Goal: Information Seeking & Learning: Check status

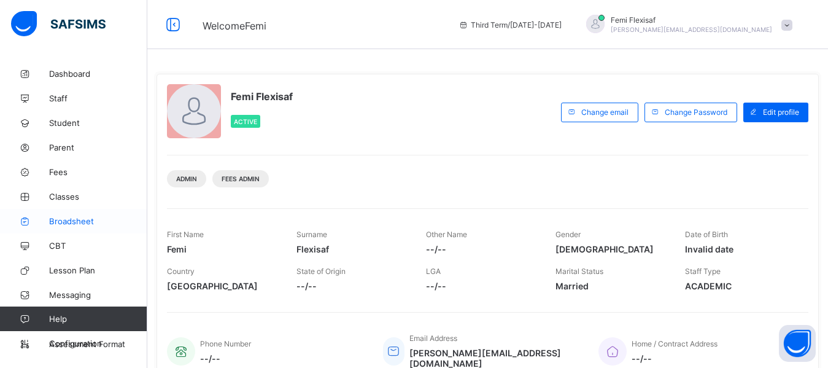
click at [72, 222] on span "Broadsheet" at bounding box center [98, 221] width 98 height 10
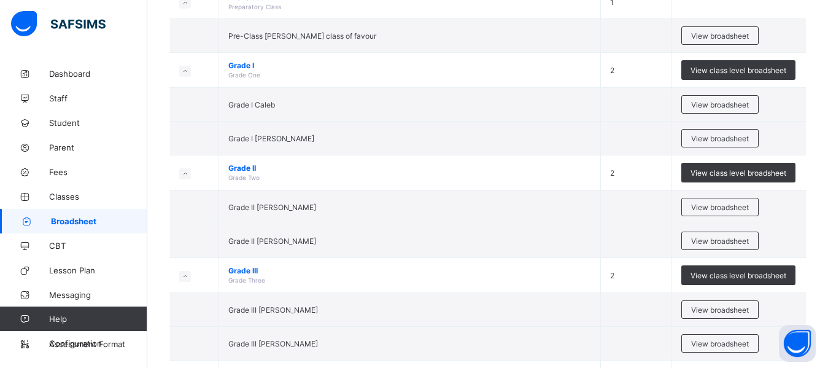
scroll to position [466, 0]
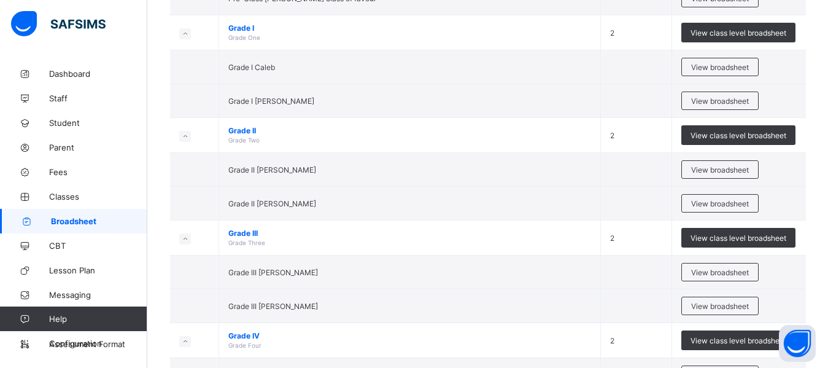
click at [432, 80] on td "Grade I Caleb" at bounding box center [410, 67] width 382 height 34
click at [714, 174] on div "View broadsheet" at bounding box center [719, 169] width 77 height 18
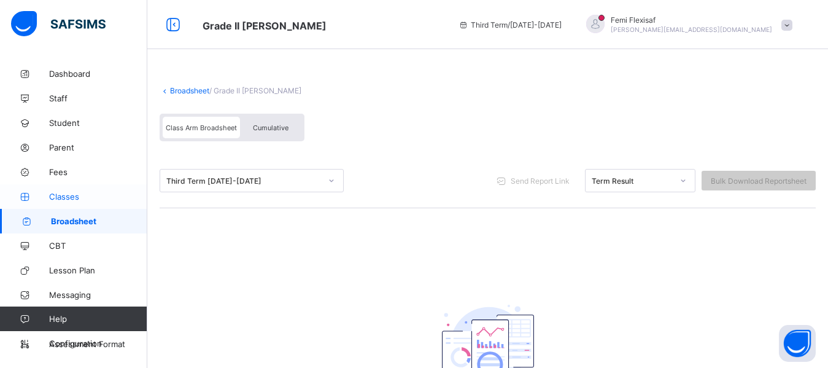
click at [58, 195] on span "Classes" at bounding box center [98, 196] width 98 height 10
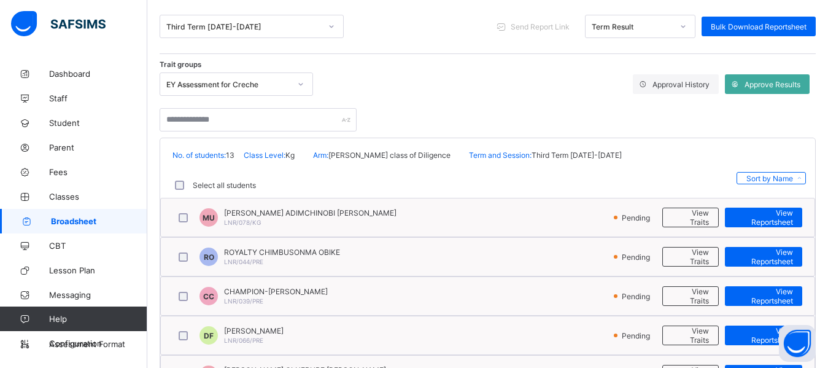
scroll to position [196, 0]
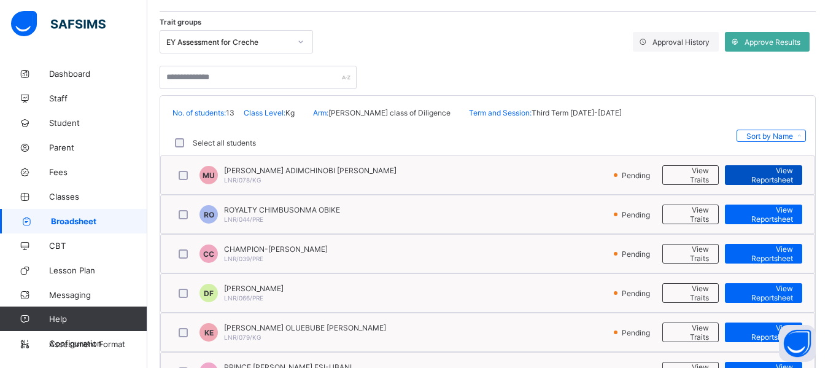
click at [772, 177] on span "View Reportsheet" at bounding box center [763, 175] width 59 height 18
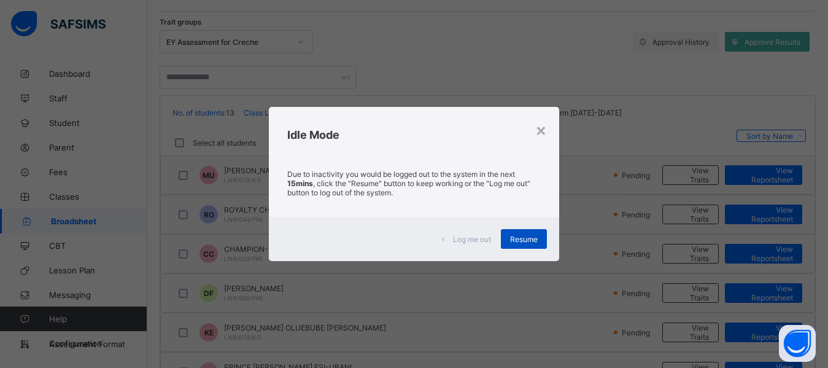
click at [522, 238] on span "Resume" at bounding box center [524, 238] width 28 height 9
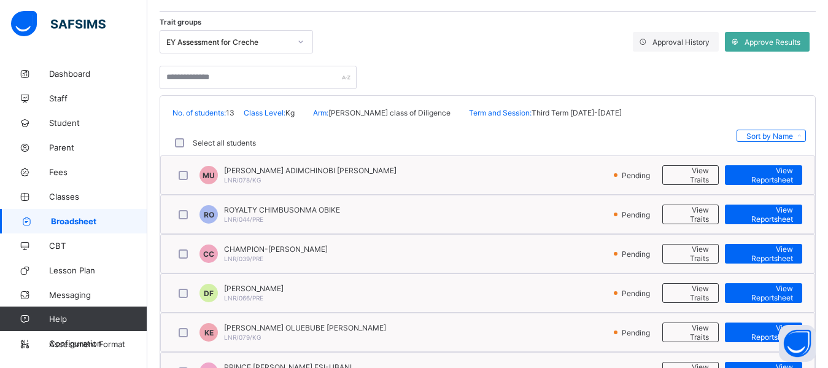
click at [80, 224] on span "Broadsheet" at bounding box center [99, 221] width 96 height 10
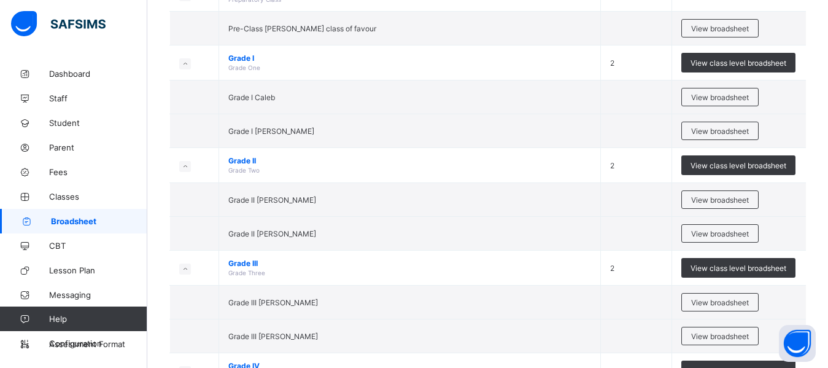
scroll to position [442, 0]
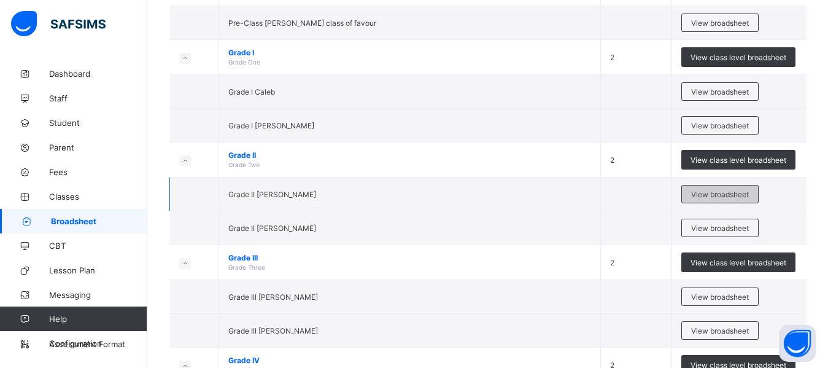
click at [722, 190] on span "View broadsheet" at bounding box center [720, 194] width 58 height 9
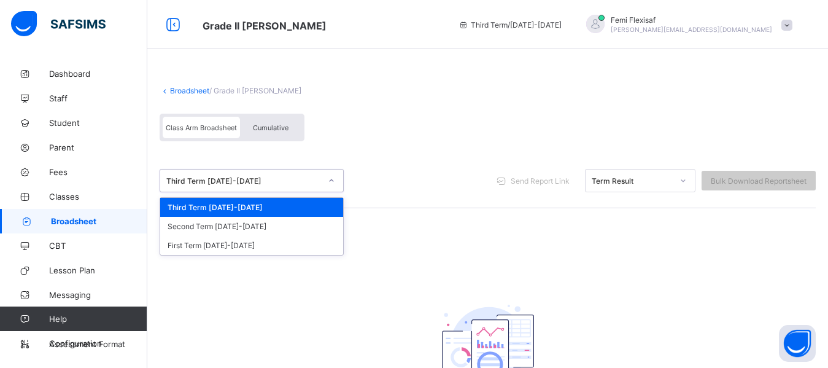
click at [304, 179] on div "Third Term [DATE]-[DATE]" at bounding box center [243, 180] width 155 height 9
click at [451, 104] on div "Broadsheet / Grade II Mary Class Arm Broadsheet Cumulative" at bounding box center [488, 114] width 656 height 80
click at [285, 184] on div "Third Term [DATE]-[DATE]" at bounding box center [243, 180] width 155 height 9
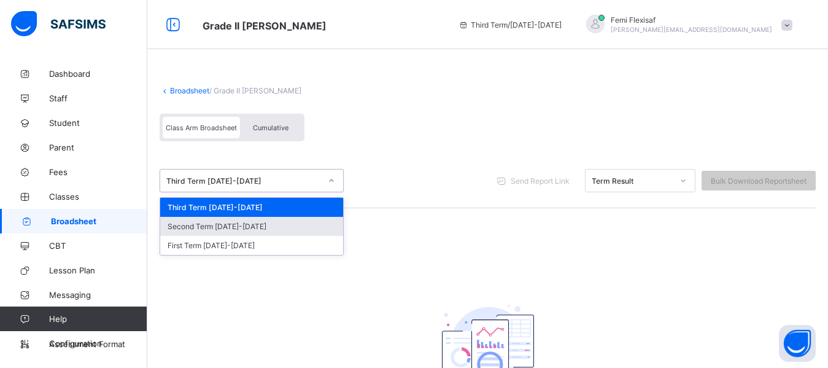
click at [234, 229] on div "Second Term 2024-2025" at bounding box center [251, 226] width 183 height 19
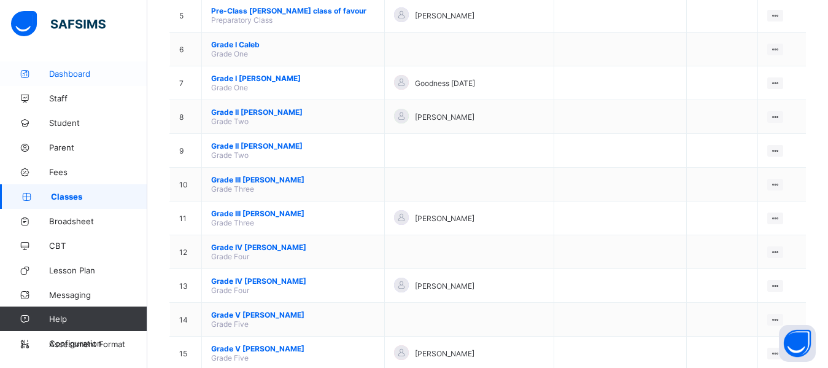
scroll to position [314, 0]
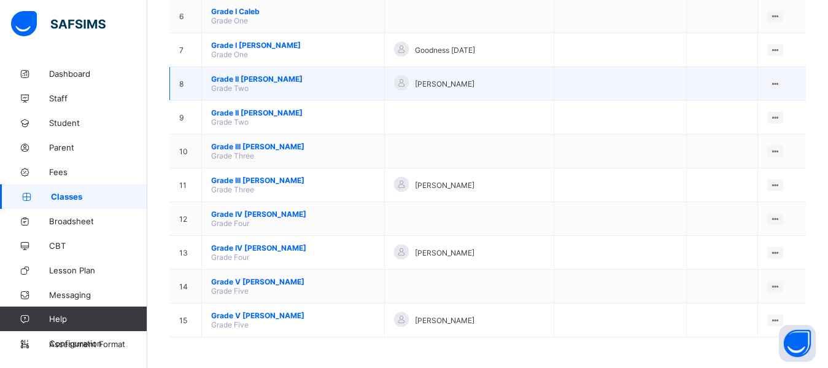
drag, startPoint x: 242, startPoint y: 79, endPoint x: 233, endPoint y: 77, distance: 9.4
click at [233, 77] on span "Grade II [PERSON_NAME]" at bounding box center [293, 78] width 164 height 9
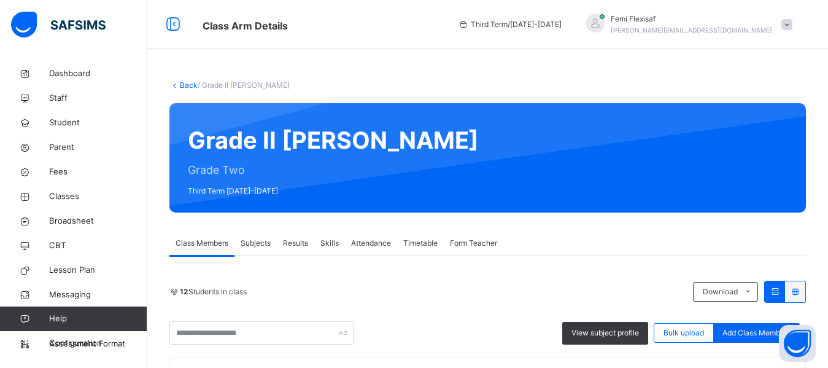
click at [294, 242] on span "Results" at bounding box center [295, 243] width 25 height 11
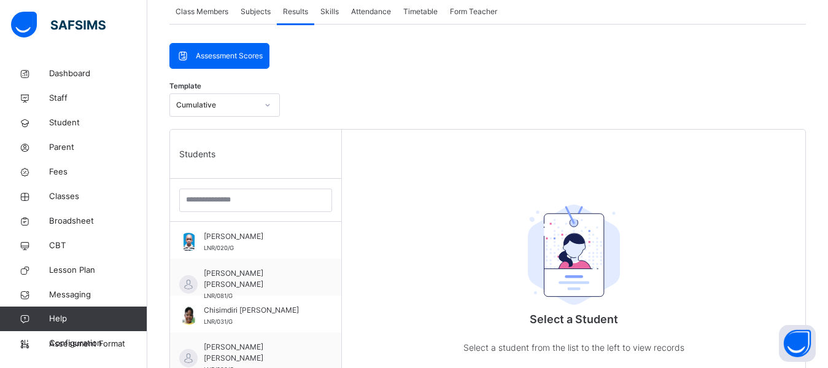
scroll to position [245, 0]
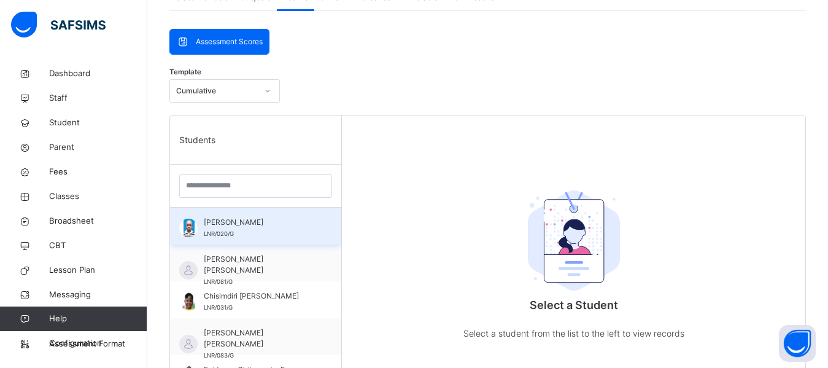
click at [273, 234] on div "Bryan Eberechukwu Okpi LNR/020/G" at bounding box center [259, 228] width 110 height 22
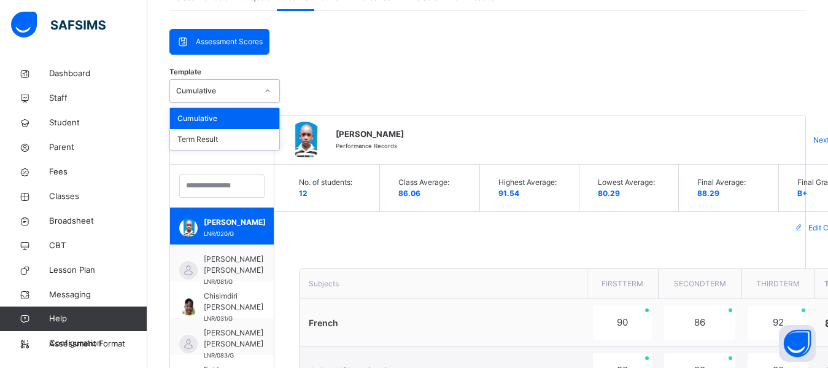
click at [267, 96] on div at bounding box center [267, 91] width 21 height 20
click at [227, 142] on div "Term Result" at bounding box center [224, 139] width 109 height 21
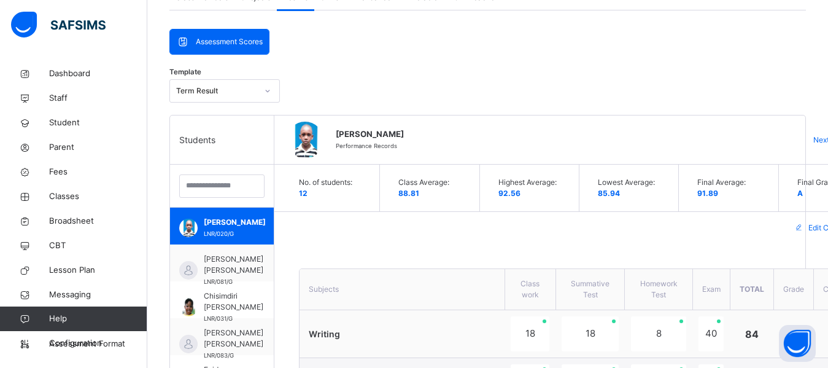
click at [549, 114] on div "Template Term Result" at bounding box center [487, 94] width 636 height 42
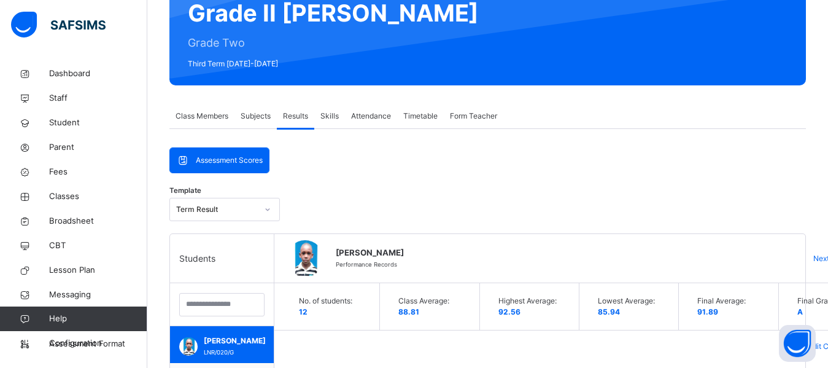
scroll to position [0, 0]
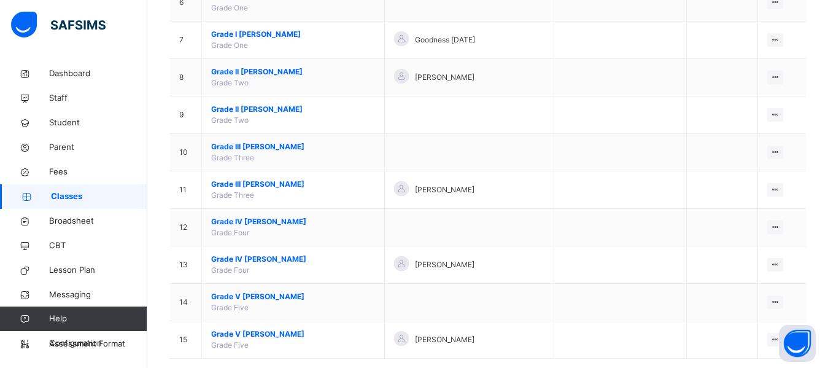
scroll to position [371, 0]
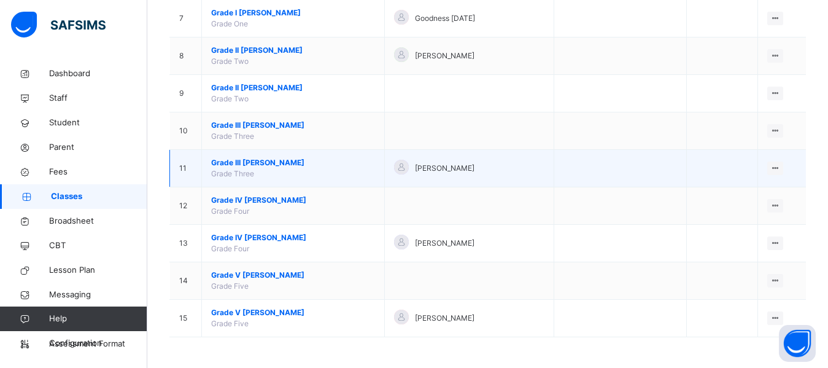
click at [245, 162] on span "Grade III Moses" at bounding box center [293, 162] width 164 height 11
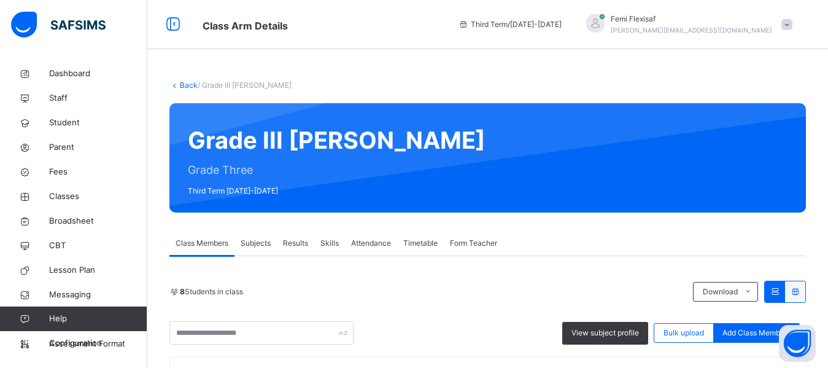
click at [295, 244] on span "Results" at bounding box center [295, 243] width 25 height 11
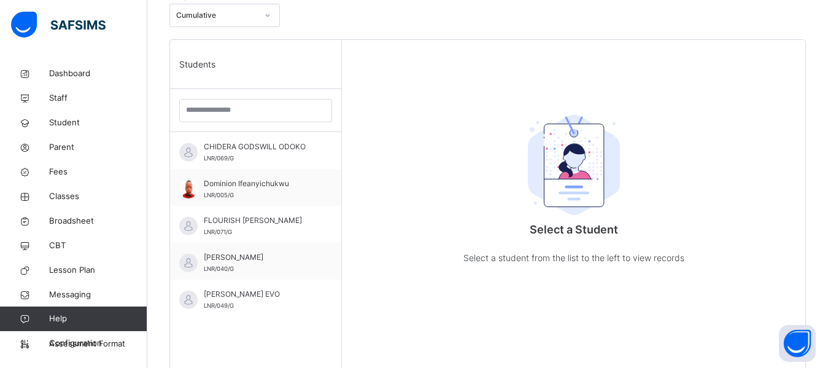
scroll to position [344, 0]
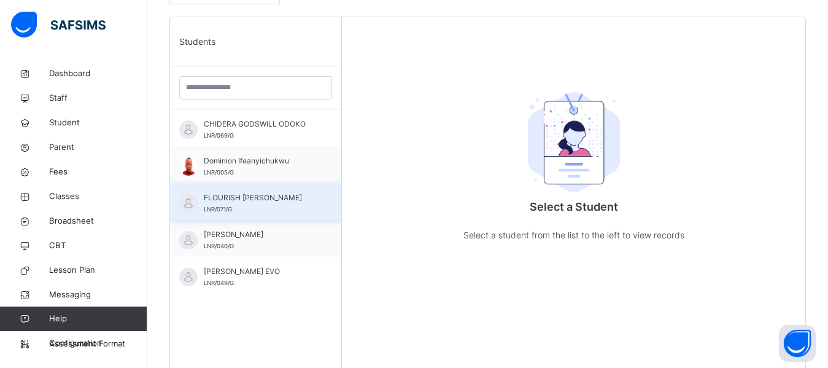
click at [240, 194] on span "FLOURISH CHIMUZARAM CHIMAOBI" at bounding box center [259, 197] width 110 height 11
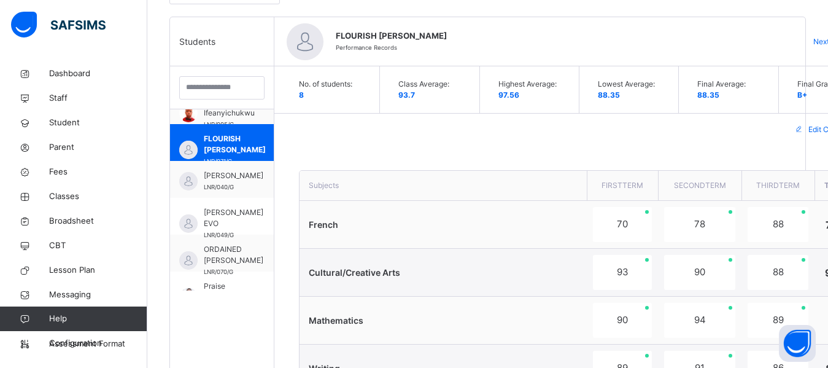
scroll to position [98, 0]
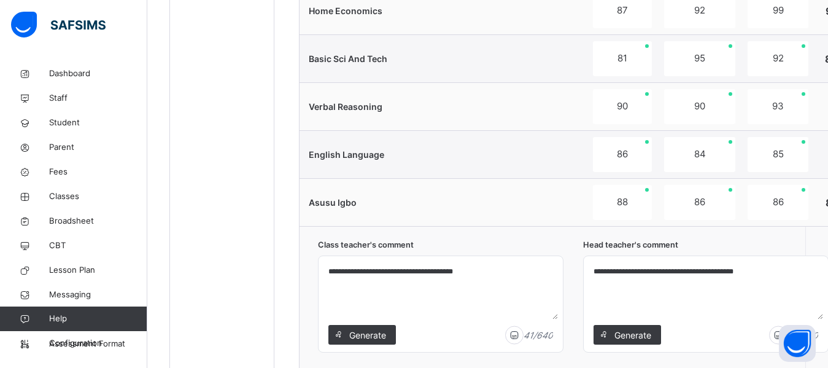
scroll to position [1252, 0]
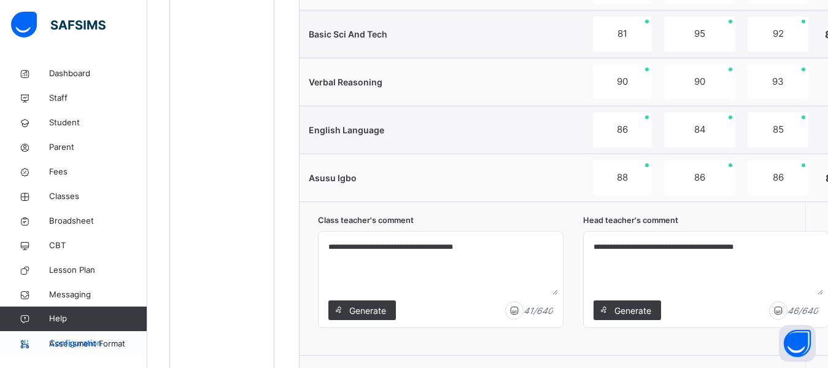
click at [68, 344] on span "Configuration" at bounding box center [98, 343] width 98 height 12
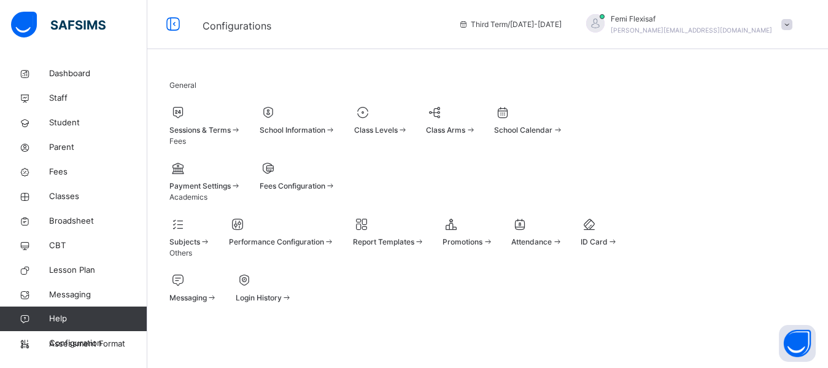
click at [408, 116] on div at bounding box center [381, 112] width 54 height 18
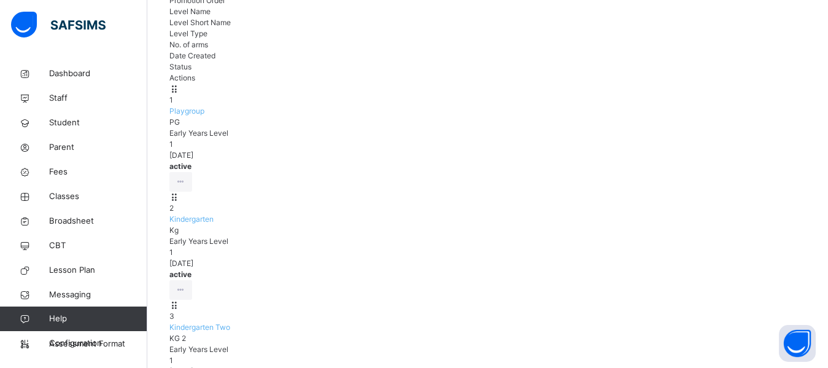
scroll to position [197, 0]
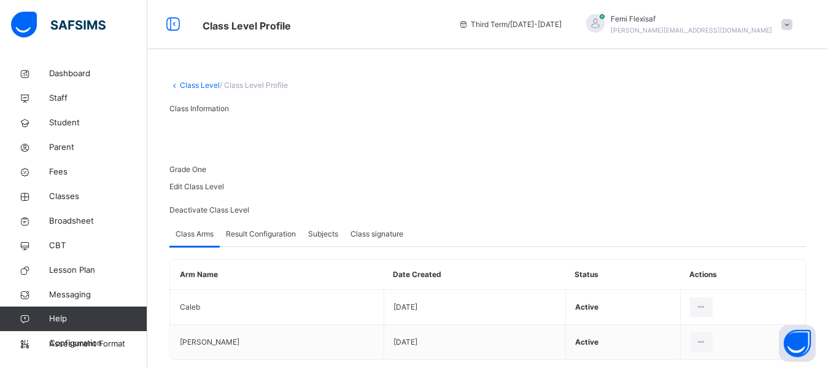
click at [267, 239] on span "Result Configuration" at bounding box center [261, 233] width 70 height 11
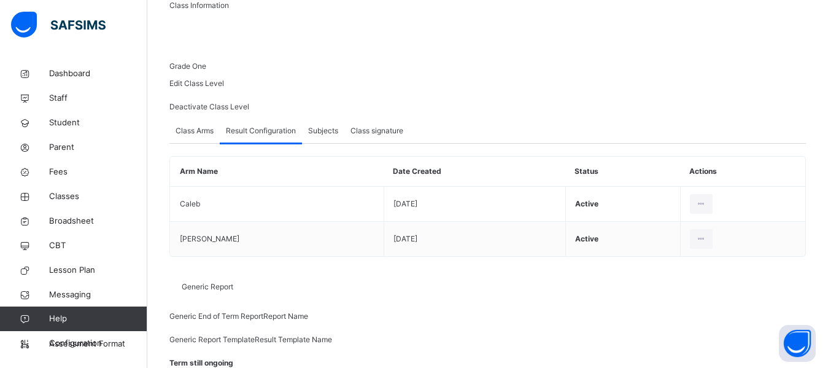
scroll to position [83, 0]
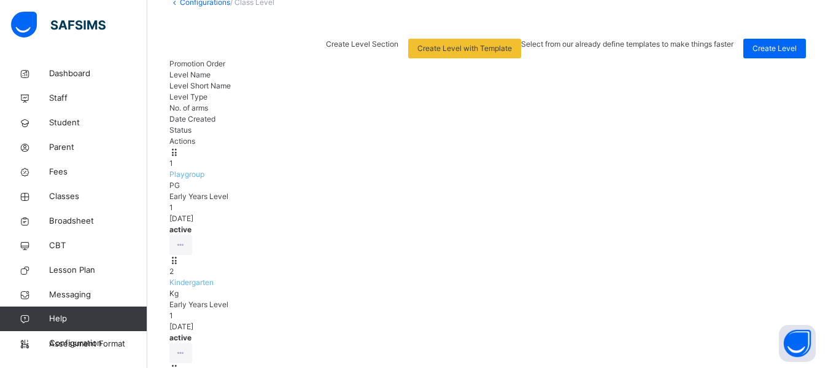
scroll to position [197, 0]
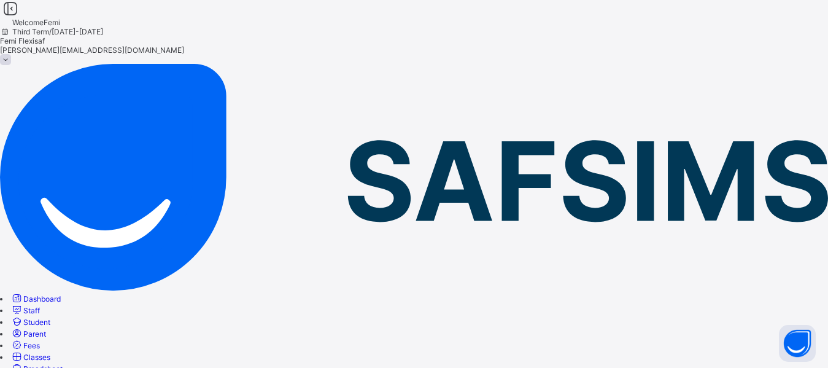
click at [63, 364] on link "Broadsheet" at bounding box center [36, 368] width 52 height 9
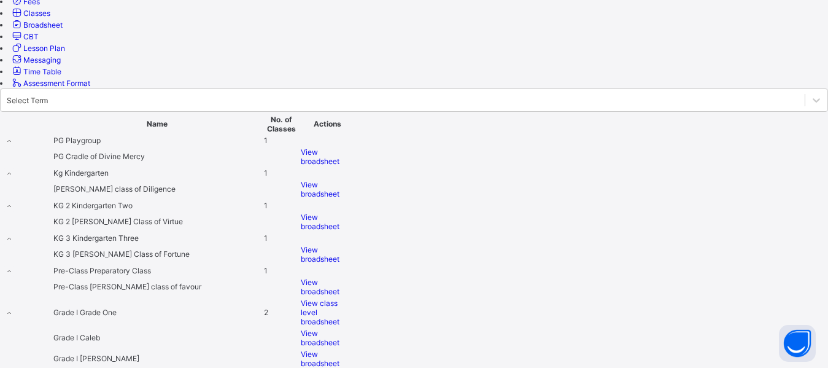
scroll to position [368, 0]
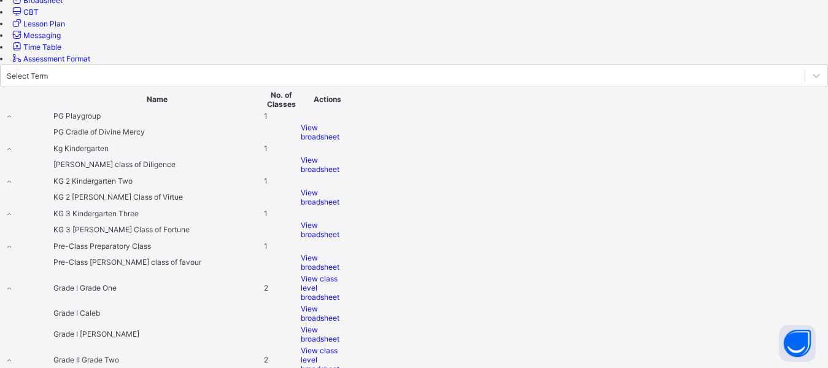
click at [339, 304] on span "View broadsheet" at bounding box center [320, 313] width 39 height 18
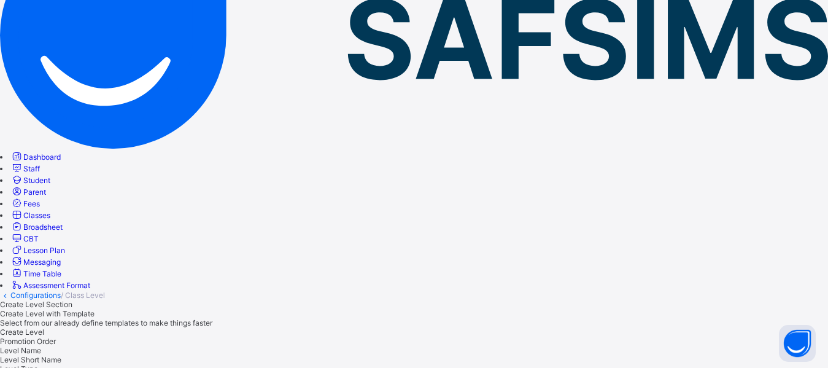
scroll to position [191, 0]
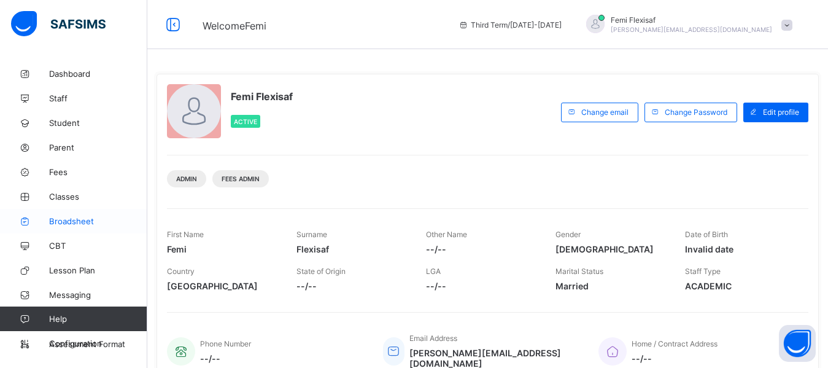
click at [69, 222] on span "Broadsheet" at bounding box center [98, 221] width 98 height 10
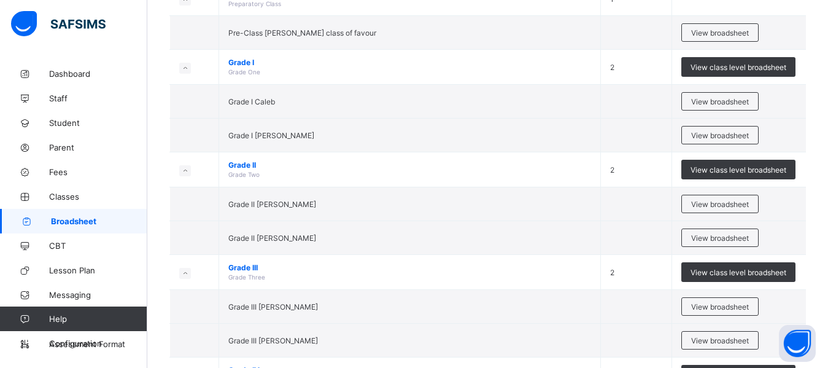
scroll to position [456, 0]
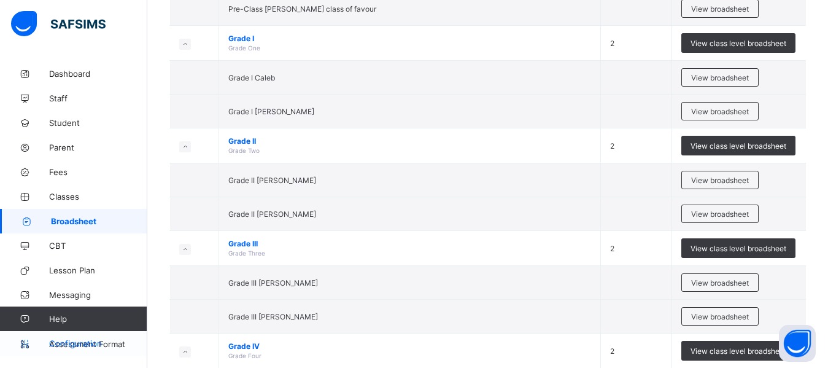
click at [58, 344] on span "Configuration" at bounding box center [98, 343] width 98 height 10
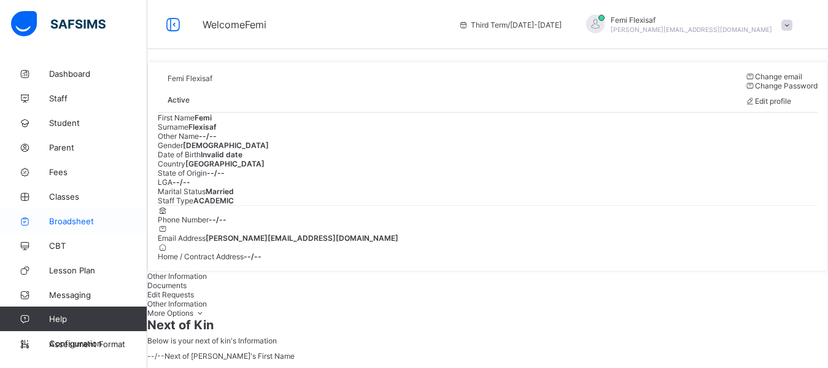
click at [86, 218] on span "Broadsheet" at bounding box center [98, 221] width 98 height 10
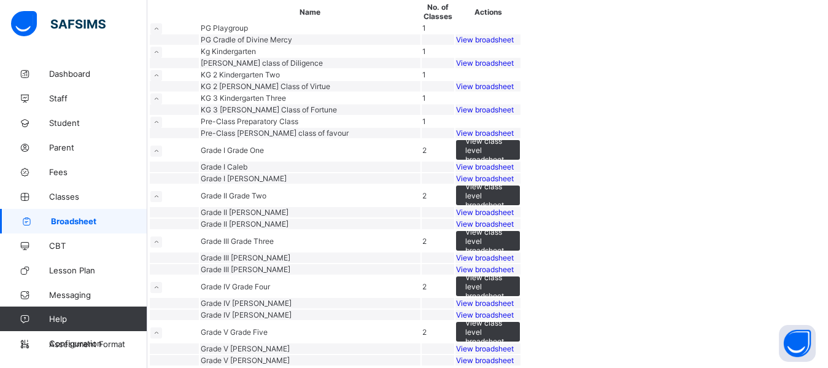
scroll to position [319, 0]
click at [514, 183] on span "View broadsheet" at bounding box center [485, 178] width 58 height 9
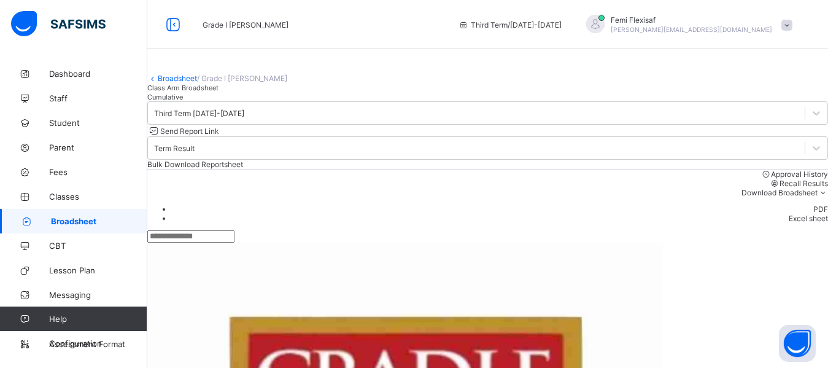
click at [535, 101] on div "Class Arm Broadsheet Cumulative" at bounding box center [487, 92] width 681 height 18
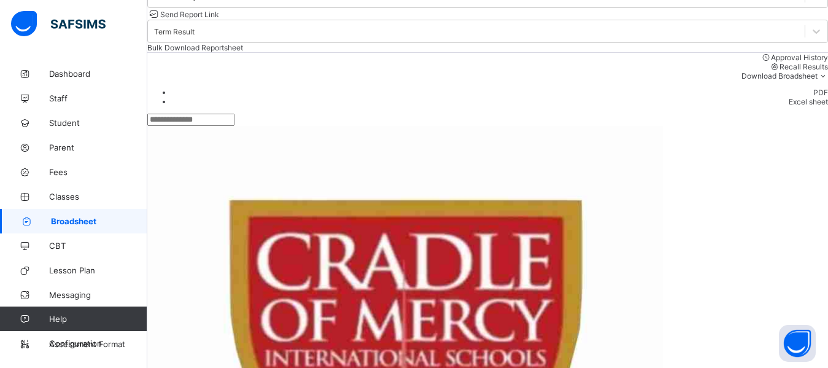
scroll to position [123, 0]
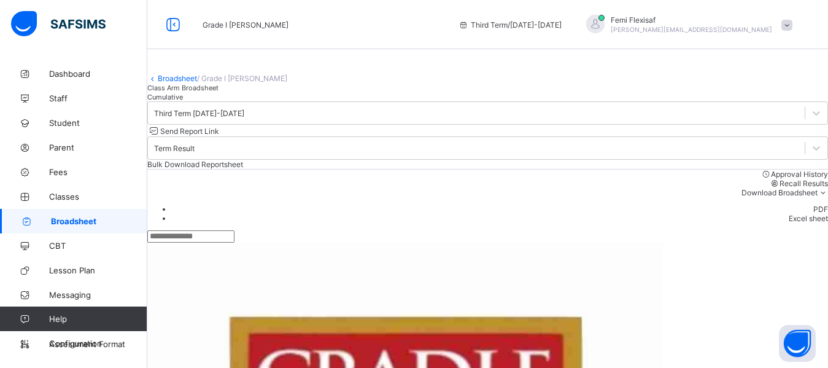
click at [185, 83] on link "Broadsheet" at bounding box center [177, 78] width 39 height 9
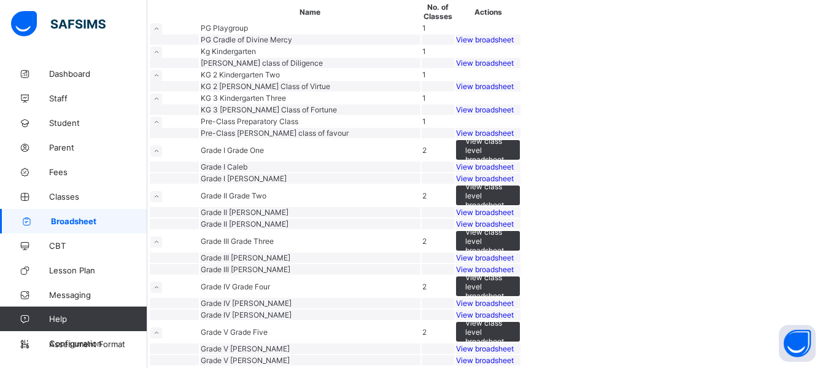
scroll to position [470, 0]
click at [514, 207] on span "View broadsheet" at bounding box center [485, 211] width 58 height 9
click at [514, 355] on span "View broadsheet" at bounding box center [485, 359] width 58 height 9
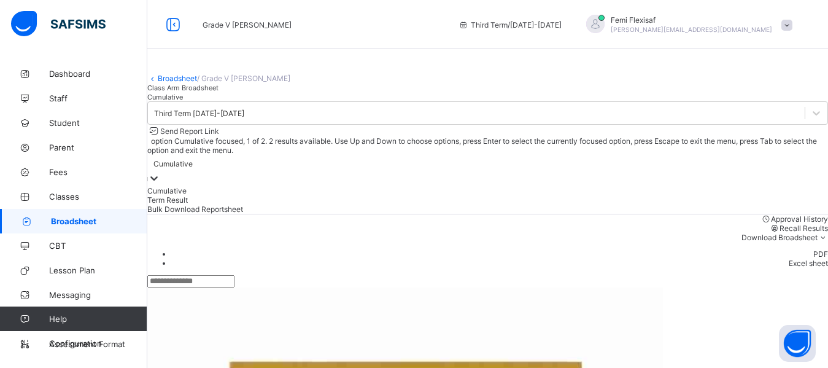
click at [633, 172] on div "Cumulative" at bounding box center [487, 163] width 681 height 17
click at [620, 204] on div "Term Result" at bounding box center [487, 199] width 681 height 9
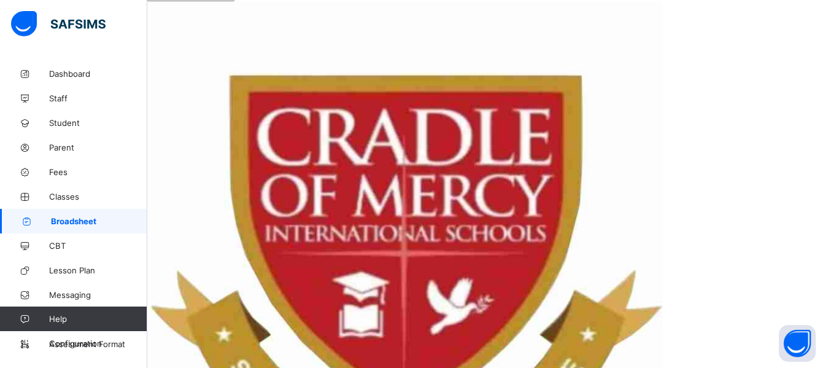
scroll to position [245, 0]
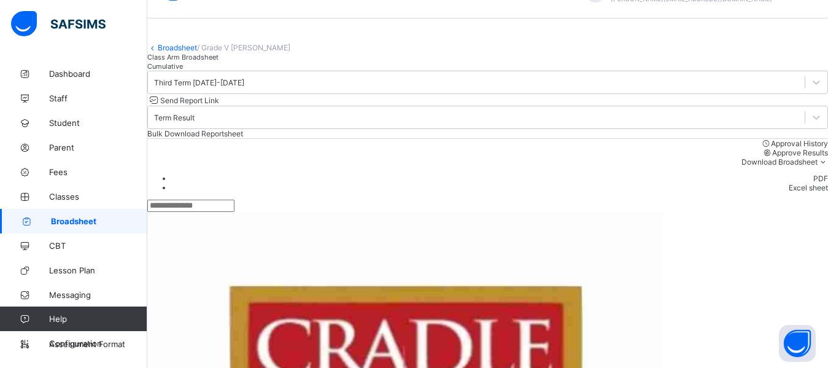
scroll to position [0, 0]
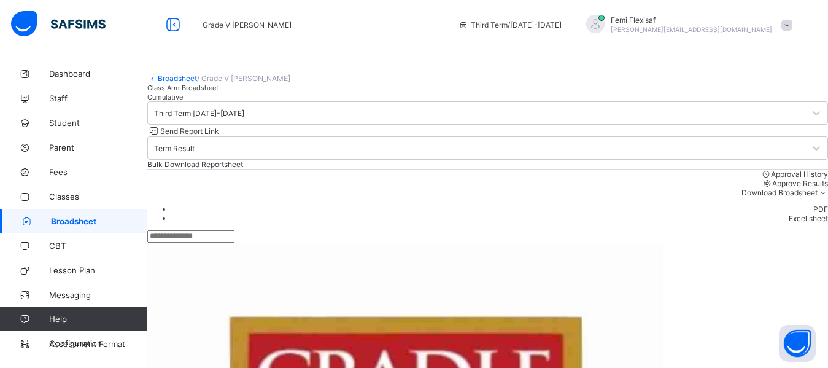
click at [83, 212] on link "Broadsheet" at bounding box center [73, 221] width 147 height 25
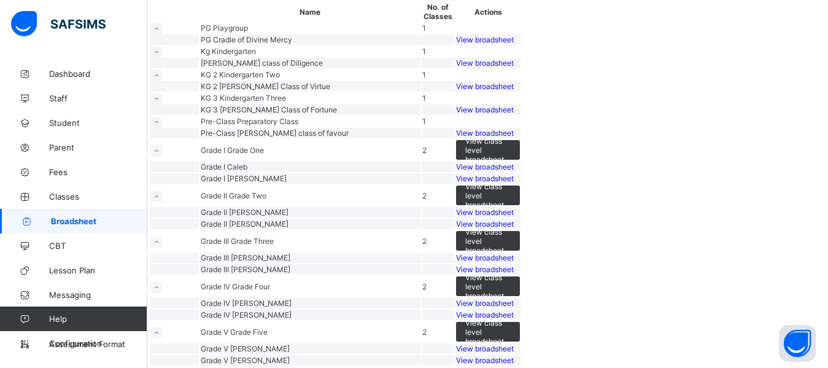
scroll to position [199, 0]
click at [514, 137] on span "View broadsheet" at bounding box center [485, 132] width 58 height 9
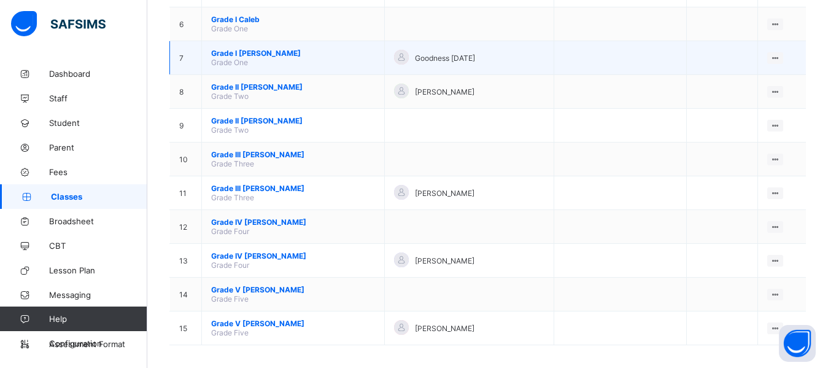
scroll to position [314, 0]
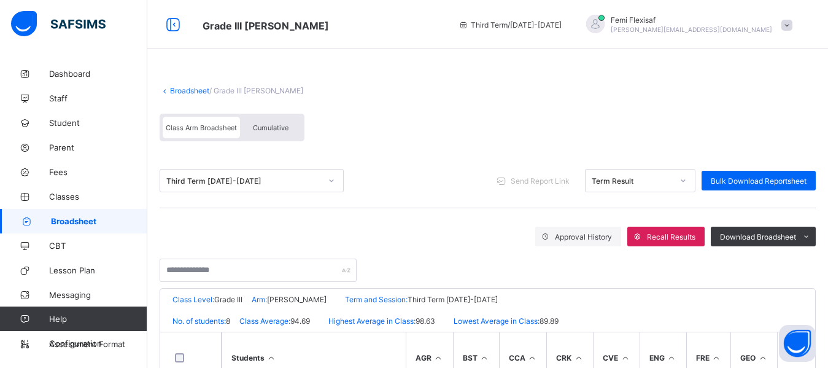
click at [457, 124] on div "Class Arm Broadsheet Cumulative" at bounding box center [488, 130] width 656 height 46
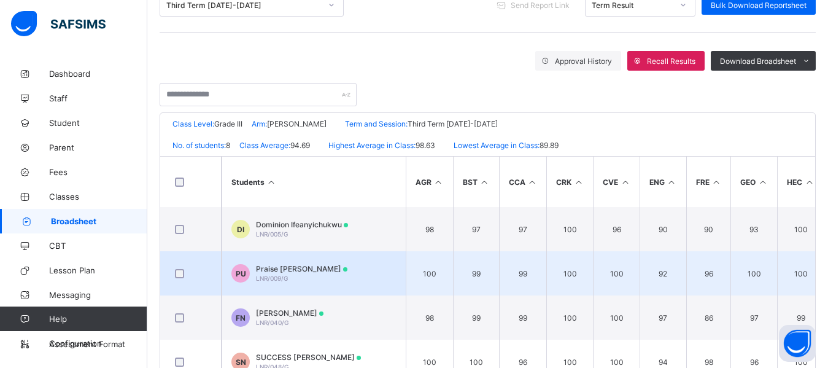
scroll to position [221, 0]
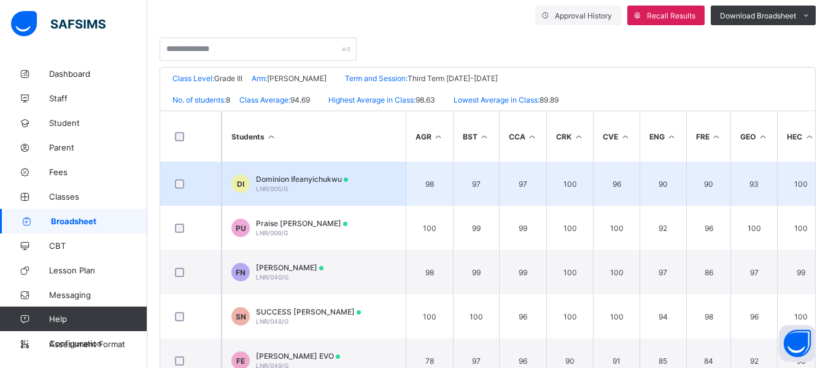
click at [304, 180] on span "Dominion Ifeanyichukwu" at bounding box center [302, 178] width 92 height 9
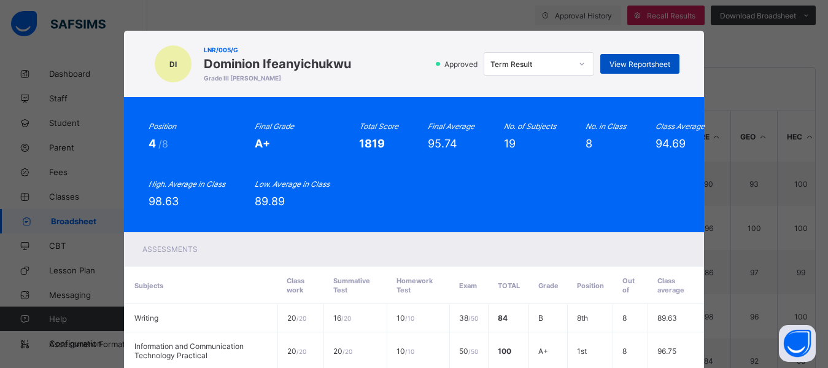
click at [657, 64] on span "View Reportsheet" at bounding box center [639, 64] width 61 height 9
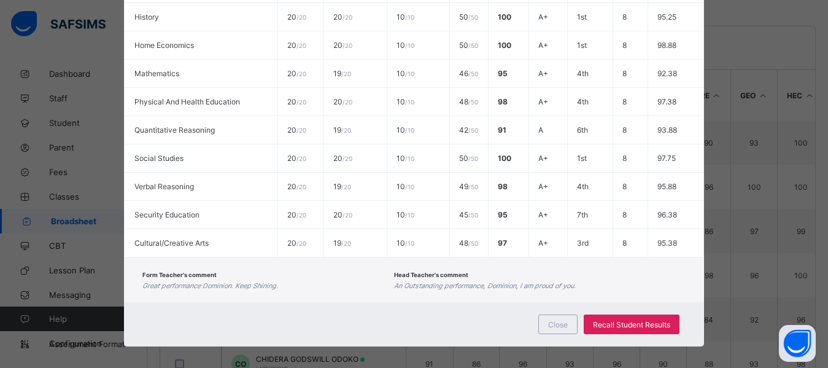
scroll to position [296, 0]
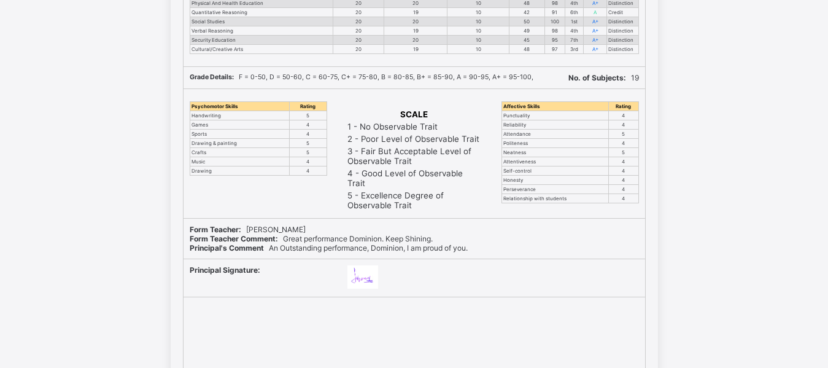
scroll to position [425, 0]
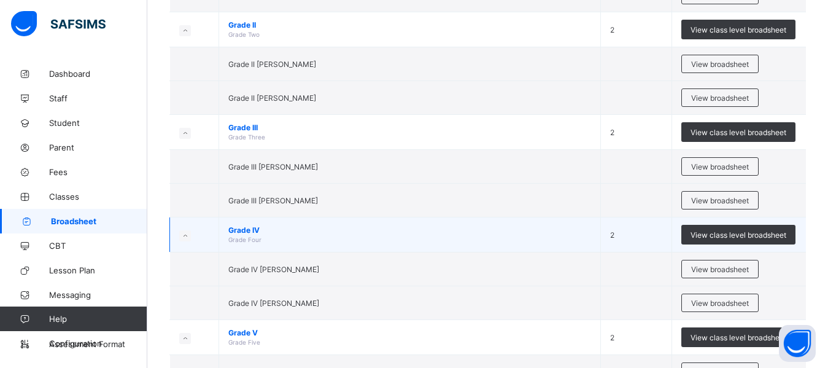
scroll to position [578, 0]
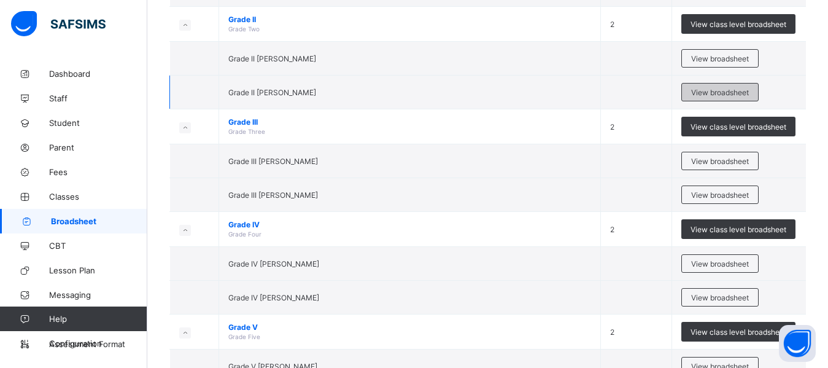
click at [730, 99] on div "View broadsheet" at bounding box center [719, 92] width 77 height 18
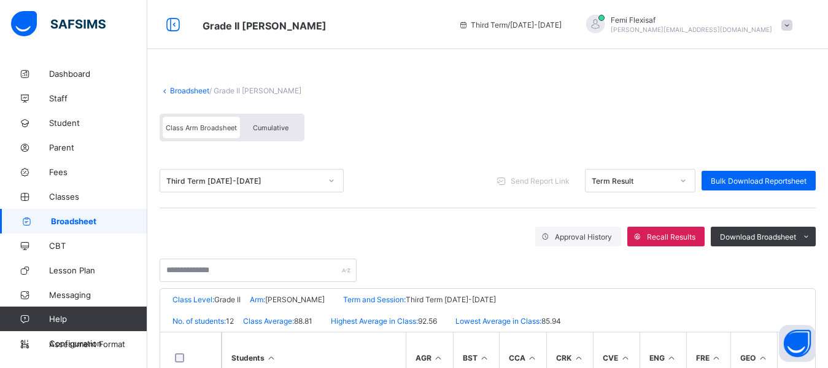
click at [560, 133] on div "Class Arm Broadsheet Cumulative" at bounding box center [488, 130] width 656 height 46
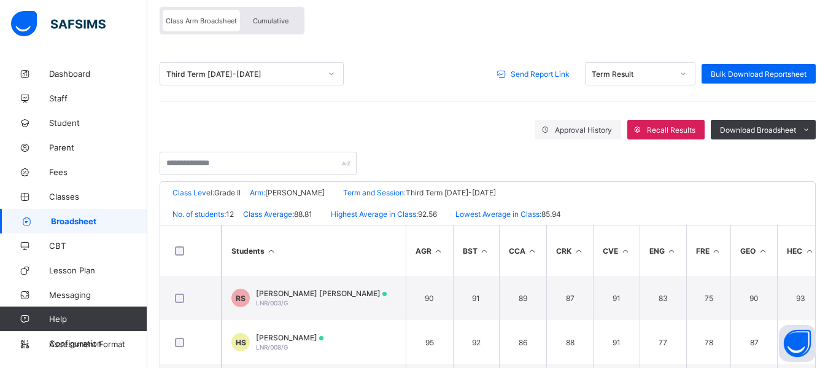
scroll to position [98, 0]
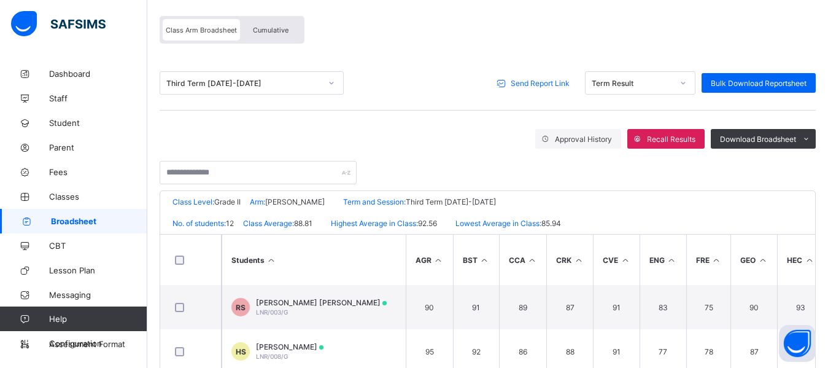
click at [539, 86] on span "Send Report Link" at bounding box center [540, 83] width 59 height 9
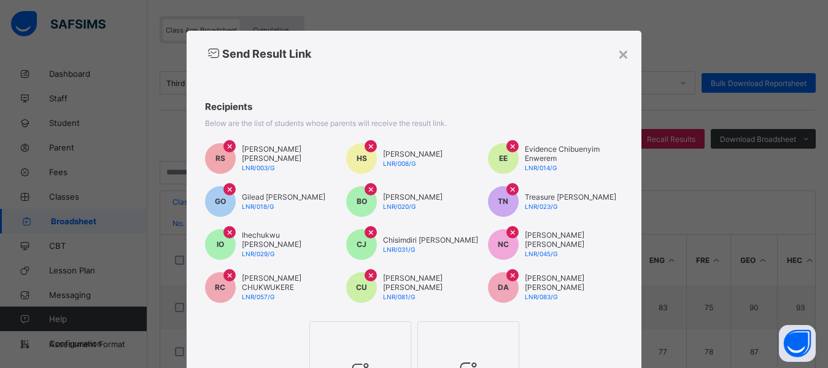
click at [473, 67] on div "Send Result Link" at bounding box center [414, 53] width 455 height 45
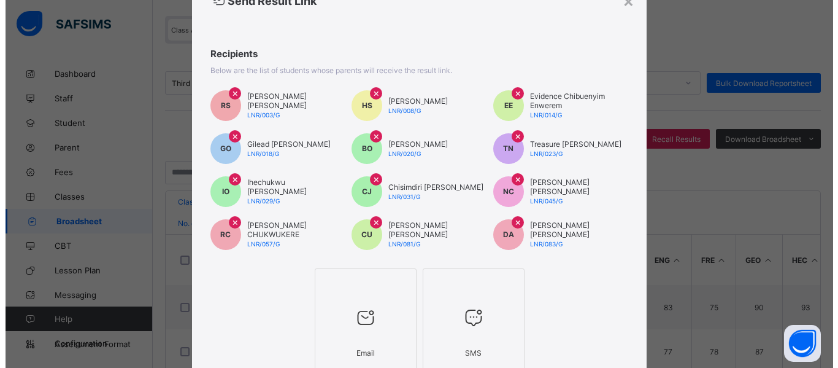
scroll to position [74, 0]
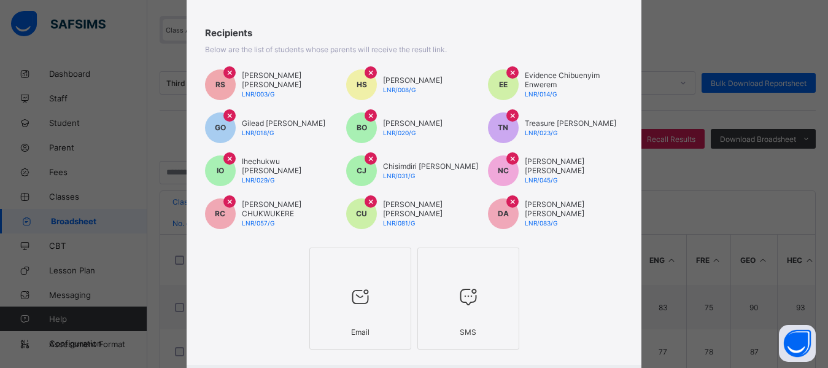
click at [353, 301] on icon at bounding box center [360, 296] width 26 height 22
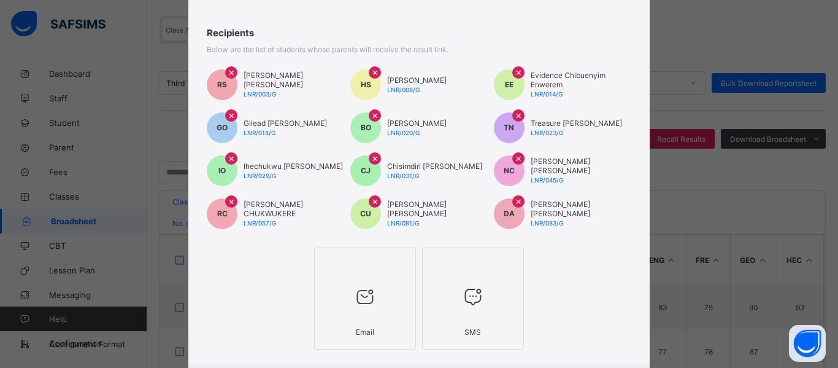
click at [601, 304] on div "Email SMS" at bounding box center [418, 298] width 461 height 108
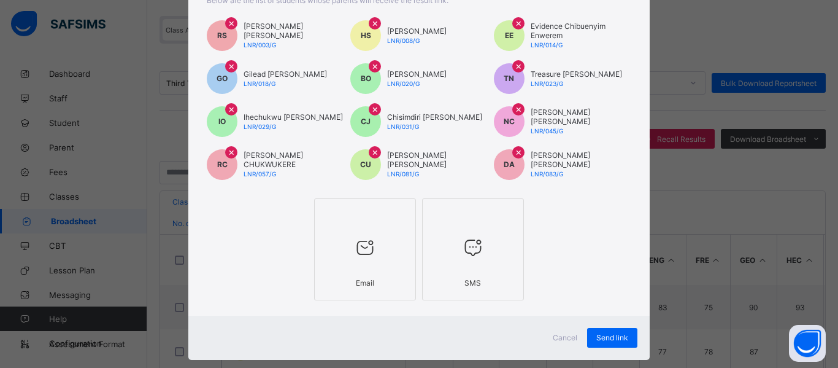
scroll to position [145, 0]
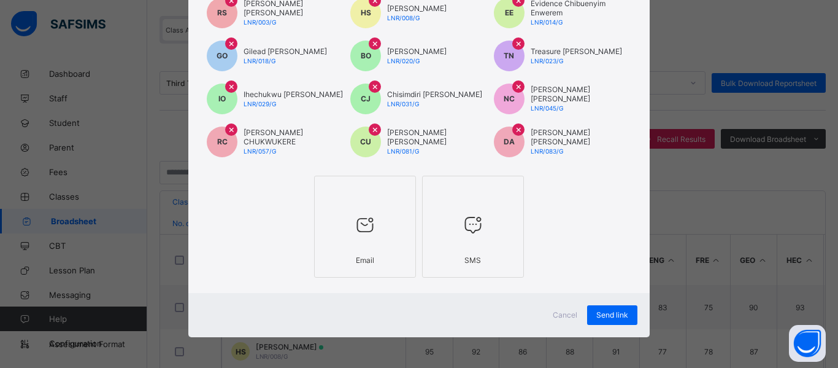
click at [602, 209] on div "Email SMS" at bounding box center [418, 226] width 461 height 108
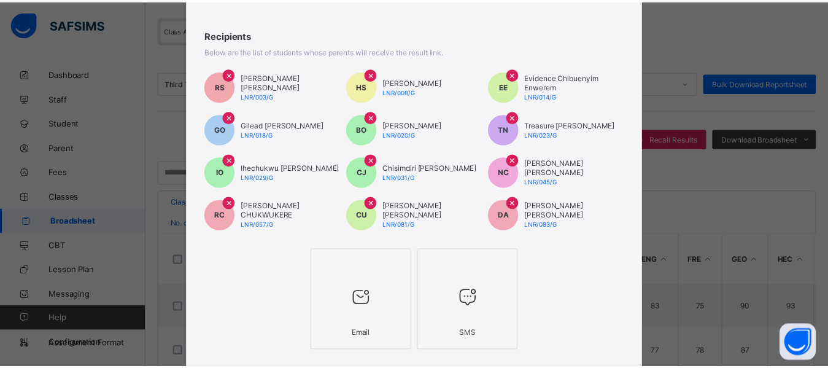
scroll to position [47, 0]
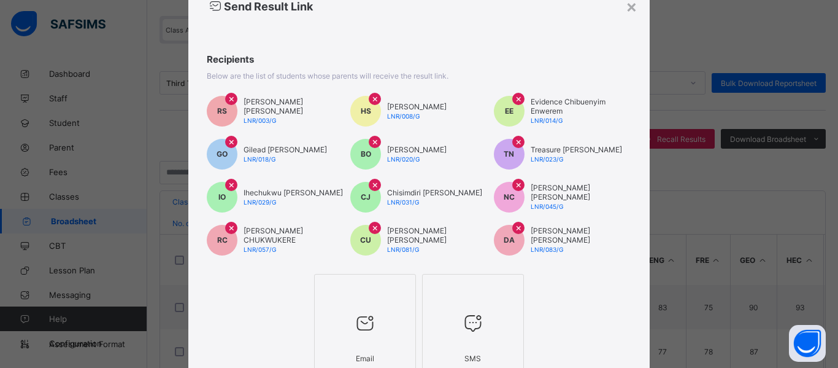
click at [374, 102] on span "×" at bounding box center [375, 98] width 7 height 12
